Goal: Transaction & Acquisition: Purchase product/service

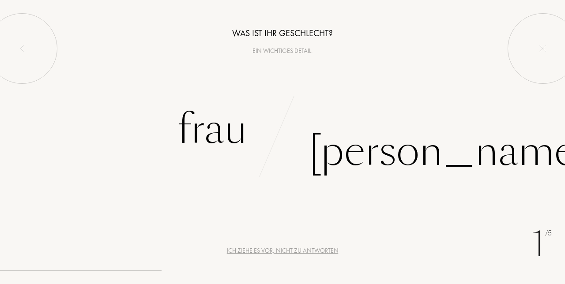
click at [214, 128] on div "Frau" at bounding box center [212, 130] width 70 height 60
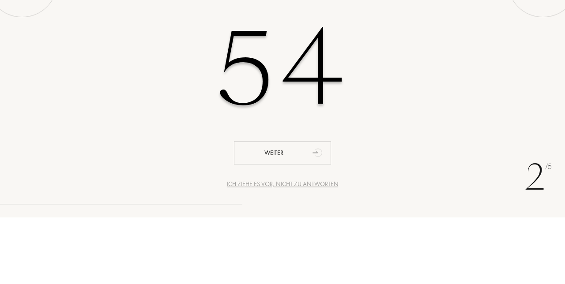
type input "54"
click at [459, 173] on div "54" at bounding box center [282, 136] width 565 height 152
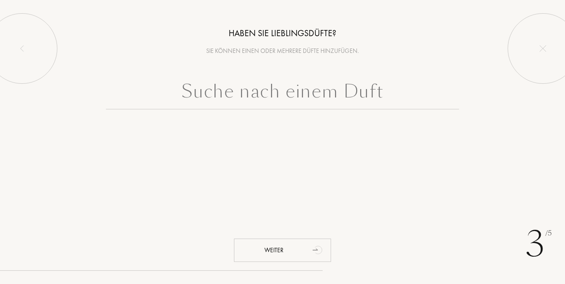
click at [313, 92] on input "text" at bounding box center [282, 94] width 353 height 32
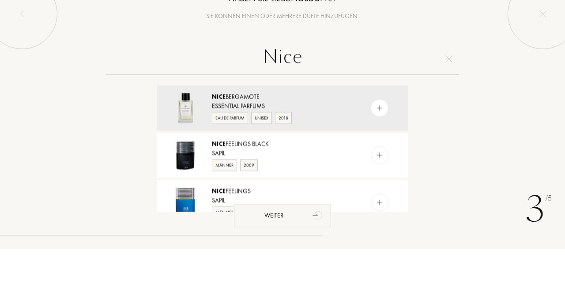
type input "Nice"
click at [236, 143] on div "Essential Parfums" at bounding box center [282, 140] width 140 height 9
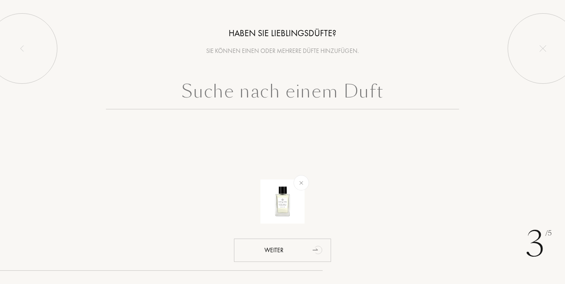
click at [288, 262] on div "Weiter" at bounding box center [282, 250] width 97 height 23
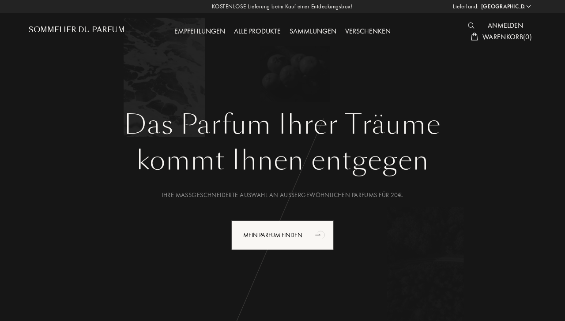
select select "DE"
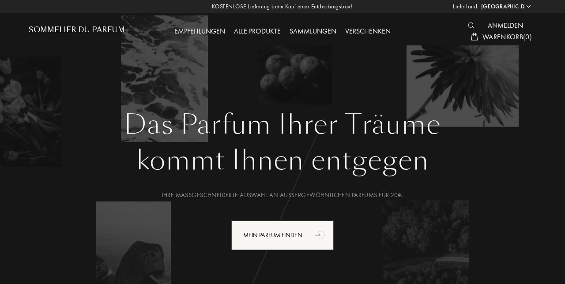
click at [471, 26] on img at bounding box center [471, 26] width 7 height 6
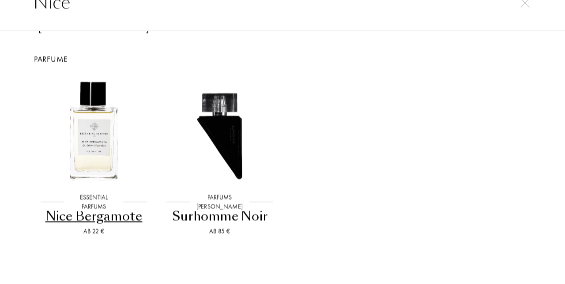
scroll to position [168, 0]
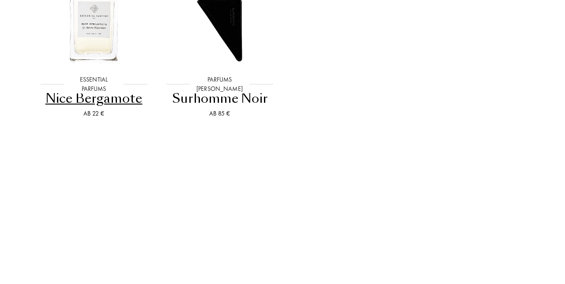
type input "Nice"
click at [90, 251] on div "Nice Bergamote" at bounding box center [93, 242] width 119 height 17
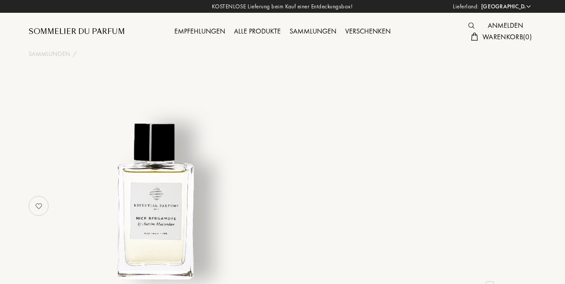
select select "DE"
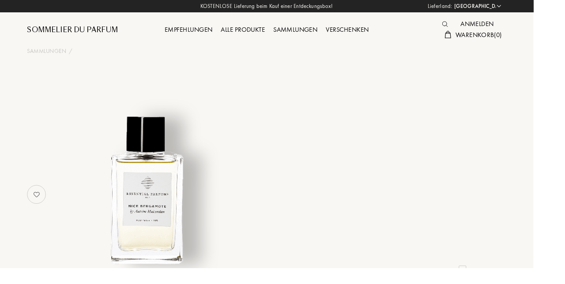
select select "3"
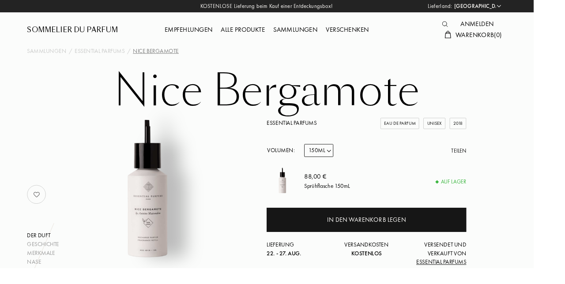
click at [345, 160] on select "Probe 10mL 100mL 150mL" at bounding box center [337, 160] width 31 height 14
select select "1"
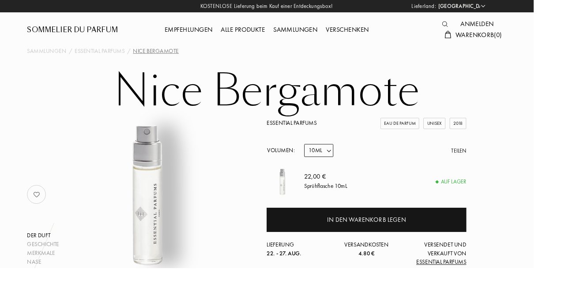
click at [476, 26] on div at bounding box center [473, 25] width 19 height 11
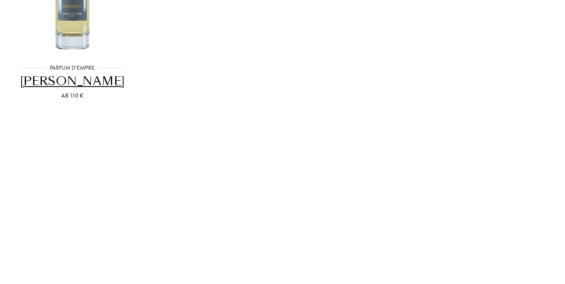
scroll to position [15, 0]
type input "[PERSON_NAME]"
click at [112, 239] on div "[PERSON_NAME]" at bounding box center [77, 238] width 119 height 17
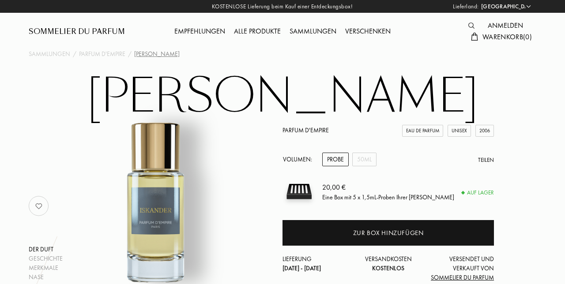
select select "DE"
